Goal: Task Accomplishment & Management: Use online tool/utility

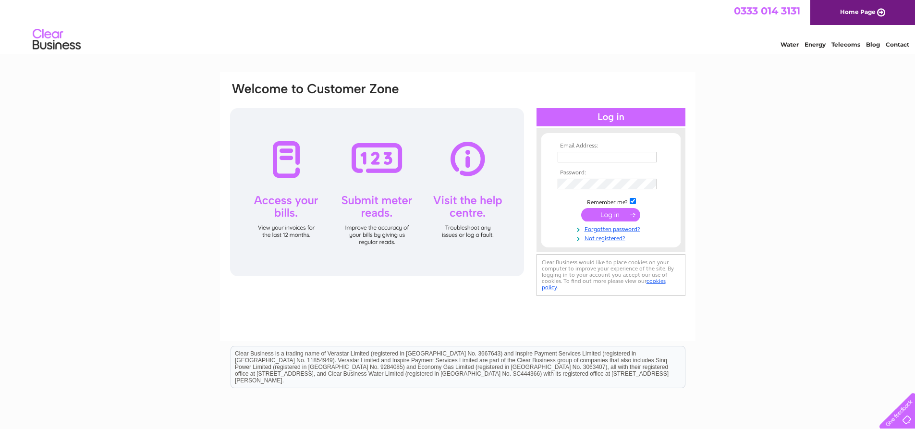
type input "christine.hounslow@markettowndevelopments.com"
click at [599, 211] on input "submit" at bounding box center [610, 214] width 59 height 13
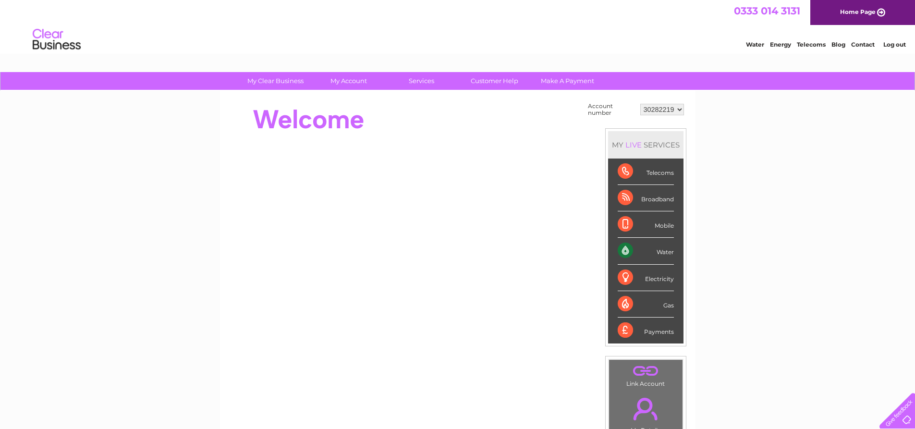
click at [679, 109] on select "30282219" at bounding box center [662, 110] width 44 height 12
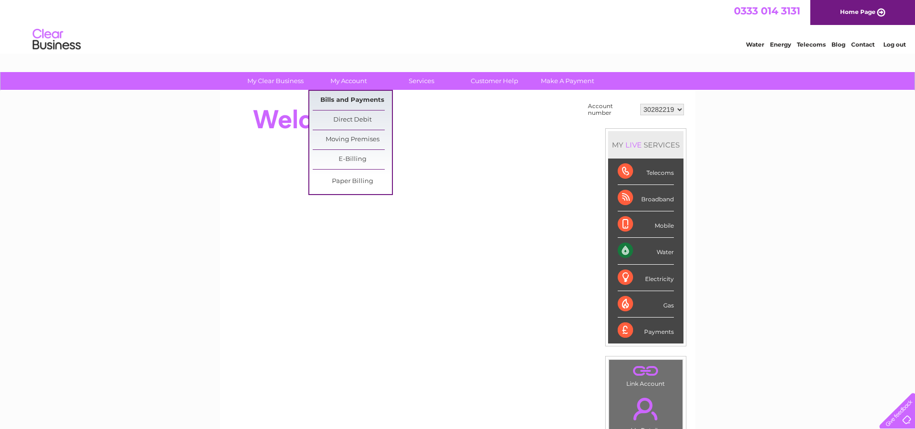
click at [352, 99] on link "Bills and Payments" at bounding box center [352, 100] width 79 height 19
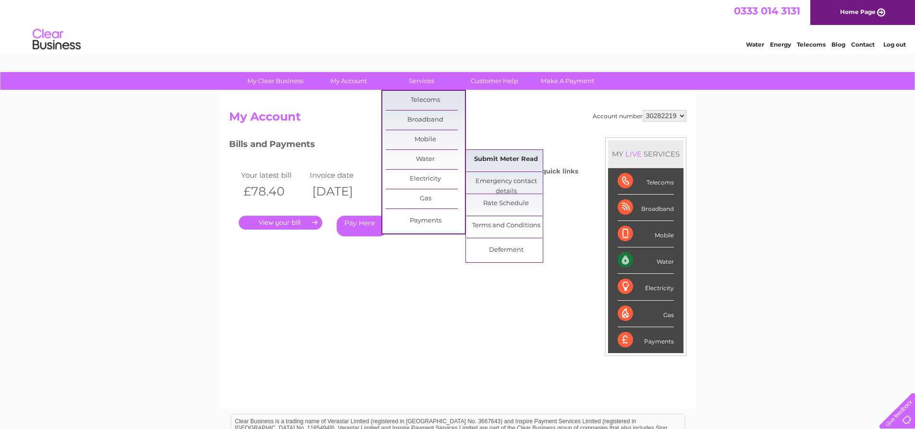
click at [518, 161] on link "Submit Meter Read" at bounding box center [505, 159] width 79 height 19
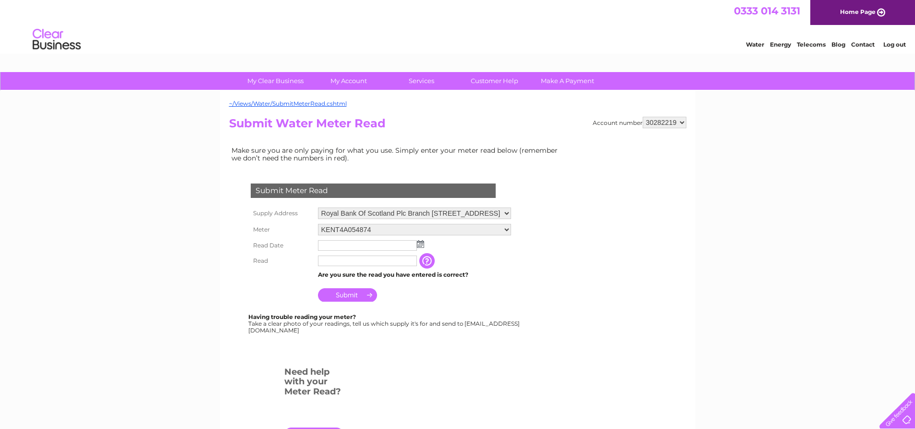
click at [893, 47] on link "Log out" at bounding box center [894, 44] width 23 height 7
